Goal: Task Accomplishment & Management: Complete application form

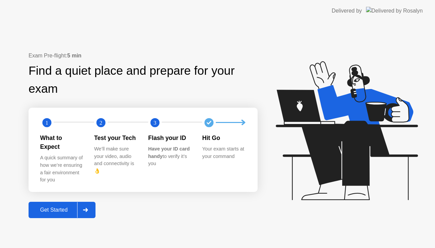
click at [79, 202] on div at bounding box center [85, 210] width 16 height 16
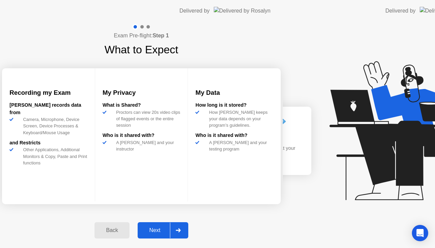
click at [79, 200] on div "Recording my Exam [PERSON_NAME] records data from Camera, Microphone, Device Sc…" at bounding box center [48, 134] width 93 height 133
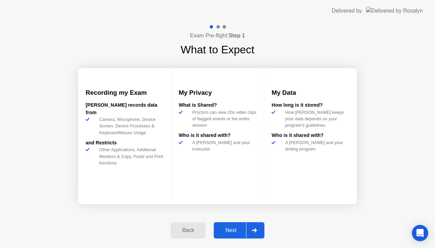
click at [247, 231] on div at bounding box center [254, 230] width 16 height 16
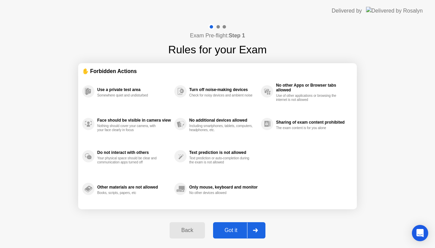
click at [236, 225] on button "Got it" at bounding box center [239, 230] width 52 height 16
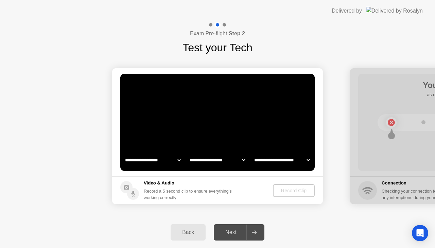
select select "**********"
select select "*******"
click at [169, 163] on select "**********" at bounding box center [153, 160] width 58 height 14
click at [124, 153] on select "**********" at bounding box center [153, 160] width 58 height 14
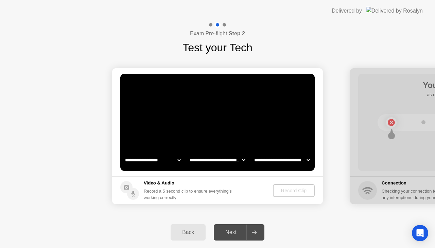
click at [243, 234] on div "Next" at bounding box center [231, 232] width 30 height 6
click at [169, 161] on select "**********" at bounding box center [153, 160] width 58 height 14
select select "**********"
click at [124, 153] on select "**********" at bounding box center [153, 160] width 58 height 14
click at [297, 192] on div "Record Clip" at bounding box center [294, 190] width 36 height 5
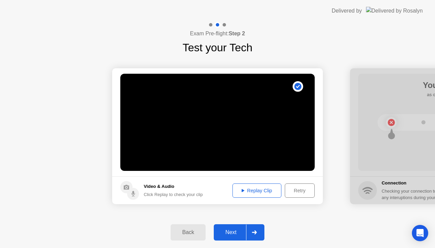
click at [236, 229] on div "Next" at bounding box center [231, 232] width 30 height 6
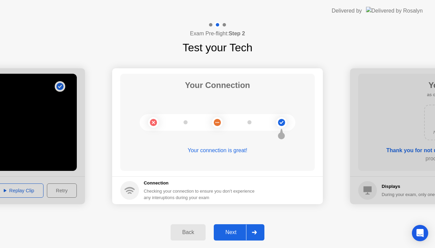
click at [232, 235] on div "Next" at bounding box center [231, 232] width 30 height 6
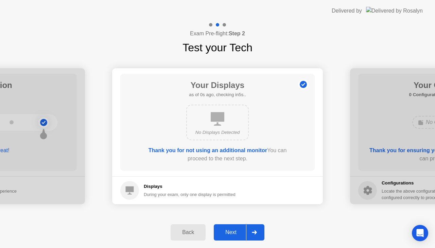
click at [232, 235] on div "Next" at bounding box center [231, 232] width 30 height 6
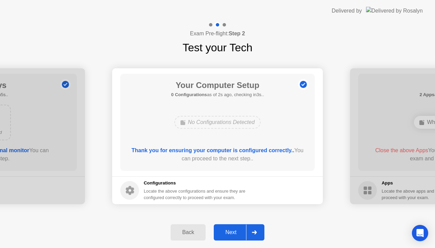
click at [232, 235] on div "Next" at bounding box center [231, 232] width 30 height 6
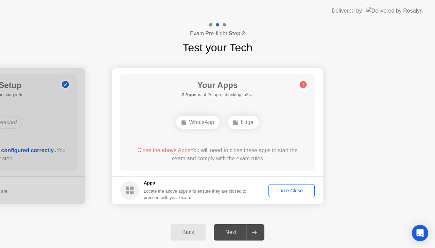
click at [230, 235] on div "Next" at bounding box center [231, 232] width 30 height 6
drag, startPoint x: 178, startPoint y: 147, endPoint x: 245, endPoint y: 123, distance: 70.8
click at [245, 123] on div "Your Apps 2 Apps as of 4s ago, checking in1s.. WhatsApp Edge Close the above Ap…" at bounding box center [217, 122] width 194 height 97
click at [245, 123] on div "Edge" at bounding box center [243, 122] width 31 height 13
click at [214, 121] on div "WhatsApp" at bounding box center [197, 122] width 43 height 13
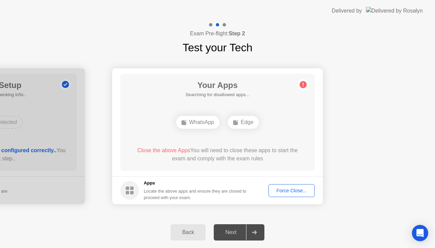
click at [214, 121] on div "WhatsApp" at bounding box center [197, 122] width 43 height 13
click at [92, 228] on div "Back Next" at bounding box center [217, 232] width 435 height 31
click at [223, 124] on div "Edge" at bounding box center [217, 122] width 31 height 13
click at [208, 120] on rect at bounding box center [209, 122] width 5 height 5
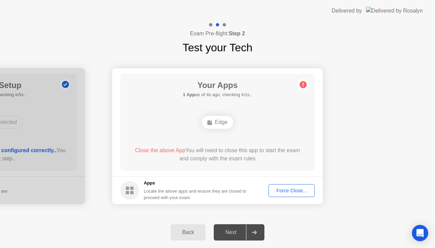
click at [208, 120] on rect at bounding box center [209, 122] width 5 height 5
click at [219, 122] on div "Edge" at bounding box center [217, 122] width 31 height 13
click at [253, 232] on icon at bounding box center [254, 232] width 5 height 4
click at [297, 88] on div "Your Apps 1 App as of 0s ago, checking in5s.. Edge Close the above App You will…" at bounding box center [217, 122] width 194 height 97
click at [211, 126] on div "Edge" at bounding box center [217, 122] width 31 height 13
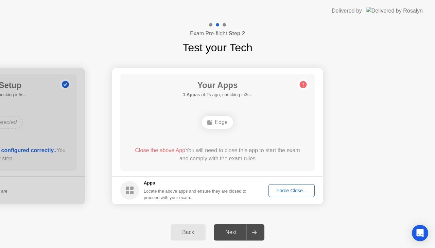
drag, startPoint x: 211, startPoint y: 126, endPoint x: 149, endPoint y: 151, distance: 66.7
click at [149, 151] on div "Your Apps 1 App as of 2s ago, checking in3s.. Edge Close the above App You will…" at bounding box center [217, 122] width 194 height 97
drag, startPoint x: 149, startPoint y: 151, endPoint x: 319, endPoint y: 174, distance: 171.3
click at [319, 174] on main "Your Apps 1 App as of 3s ago, checking in2s.. Edge Close the above App You will…" at bounding box center [217, 122] width 211 height 108
click at [279, 193] on div "Force Close..." at bounding box center [291, 190] width 41 height 5
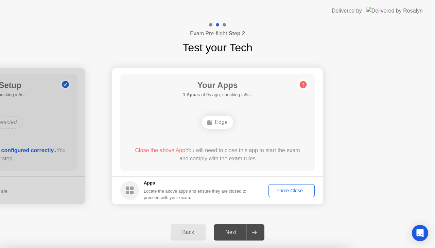
click at [295, 192] on div "Force Close..." at bounding box center [291, 190] width 41 height 5
click at [277, 190] on div "Force Close..." at bounding box center [291, 190] width 41 height 5
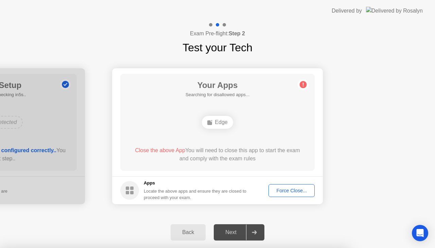
click at [313, 248] on div at bounding box center [217, 248] width 435 height 0
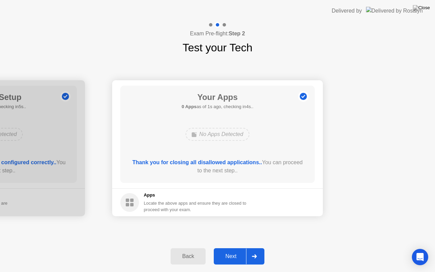
click at [321, 60] on div "**********" at bounding box center [217, 148] width 435 height 185
click at [234, 248] on button "Next" at bounding box center [239, 256] width 51 height 16
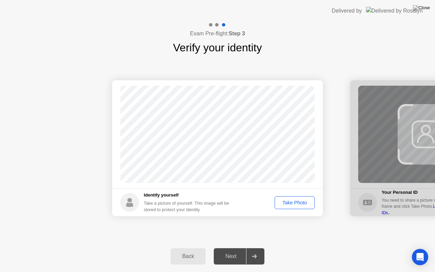
click at [294, 202] on div "Take Photo" at bounding box center [294, 202] width 35 height 5
click at [242, 248] on div "Next" at bounding box center [231, 256] width 30 height 6
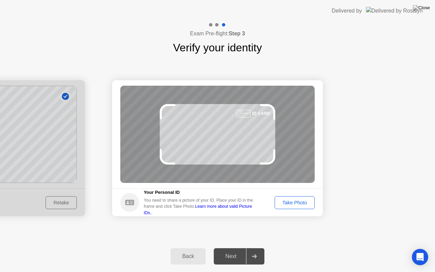
click at [190, 248] on div "Back" at bounding box center [187, 256] width 31 height 6
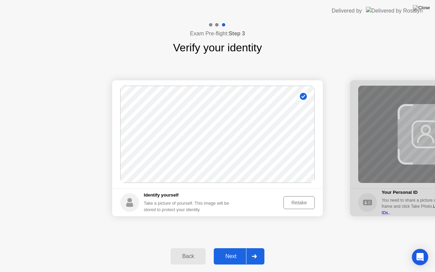
click at [303, 96] on circle at bounding box center [302, 96] width 7 height 7
click at [183, 248] on div "Back" at bounding box center [187, 256] width 31 height 6
select select "**********"
select select "*******"
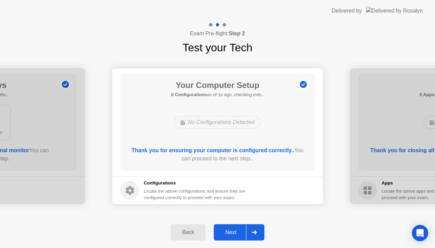
click at [183, 229] on div "Back" at bounding box center [187, 232] width 31 height 6
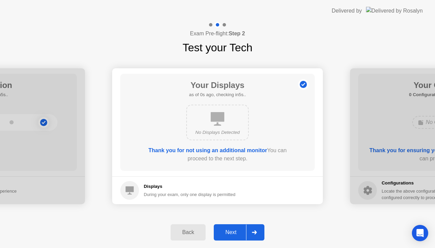
click at [183, 229] on div "Back" at bounding box center [187, 232] width 31 height 6
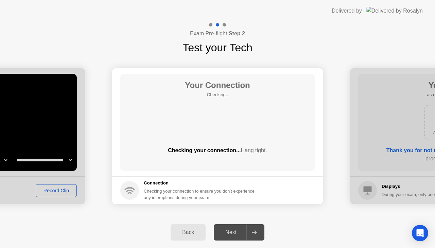
click at [183, 229] on div "Back" at bounding box center [187, 232] width 31 height 6
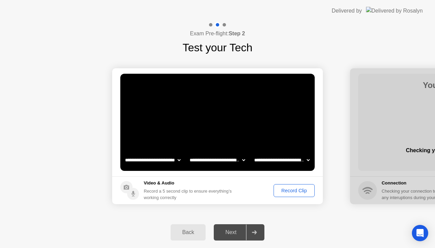
click at [183, 229] on div "Back" at bounding box center [187, 232] width 31 height 6
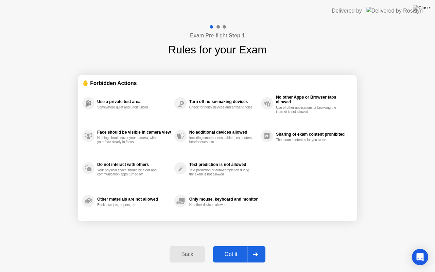
click at [176, 248] on div "Back" at bounding box center [186, 254] width 31 height 6
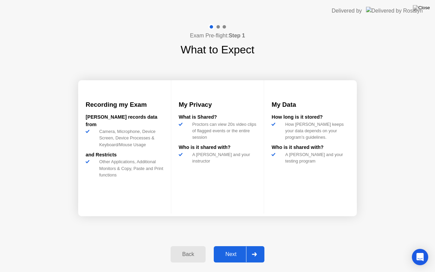
click at [185, 248] on div "Back" at bounding box center [187, 254] width 31 height 6
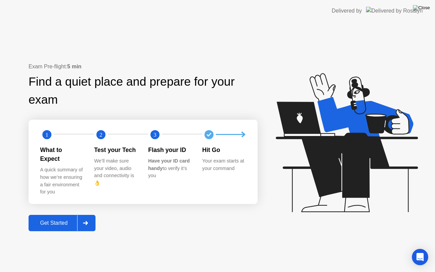
click at [423, 11] on img at bounding box center [421, 7] width 17 height 5
click at [236, 0] on header "Delivered by" at bounding box center [217, 11] width 435 height 22
click at [420, 10] on button at bounding box center [421, 7] width 20 height 9
